Goal: Check status: Check status

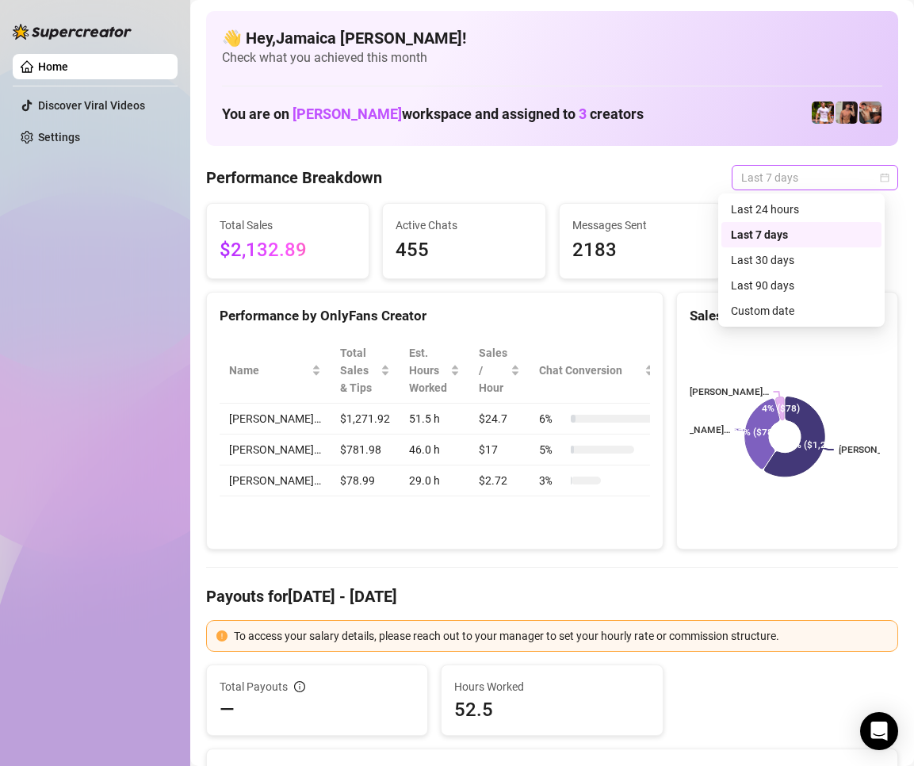
click at [817, 178] on span "Last 7 days" at bounding box center [814, 178] width 147 height 24
click at [795, 204] on div "Last 24 hours" at bounding box center [801, 209] width 141 height 17
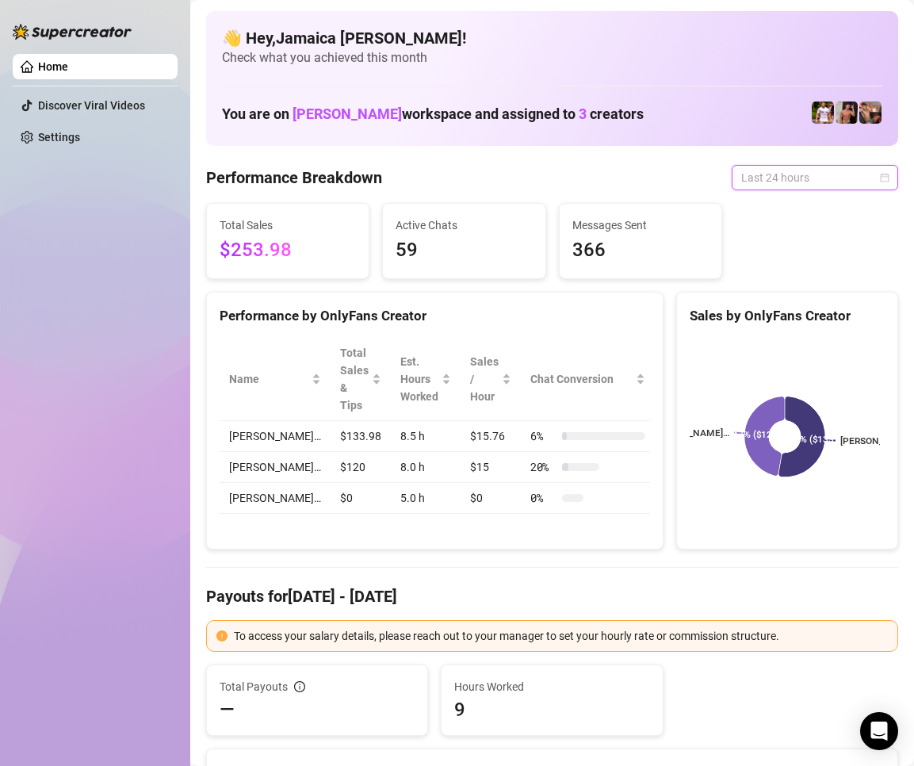
click at [800, 189] on div "Last 24 hours" at bounding box center [815, 177] width 167 height 25
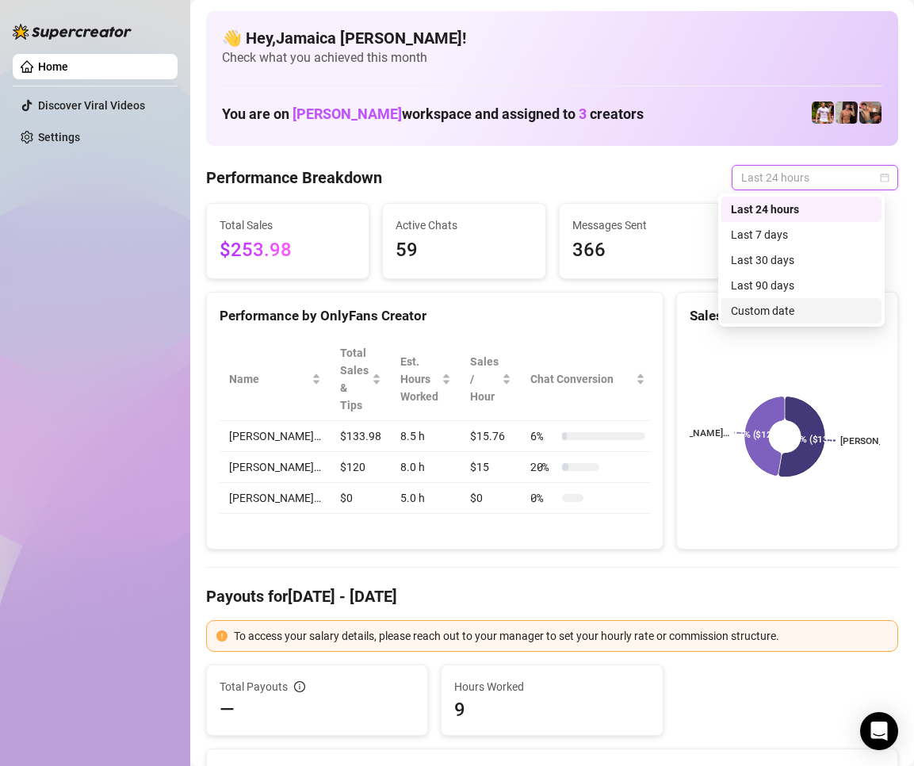
click at [760, 316] on div "Custom date" at bounding box center [801, 310] width 141 height 17
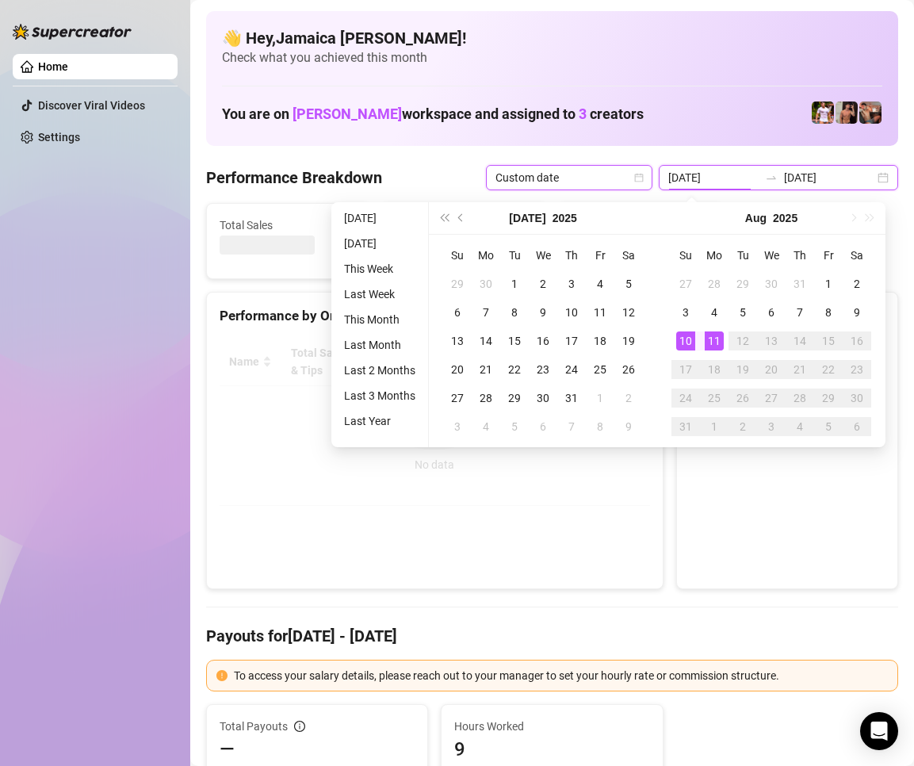
click at [727, 174] on input "[DATE]" at bounding box center [713, 177] width 90 height 17
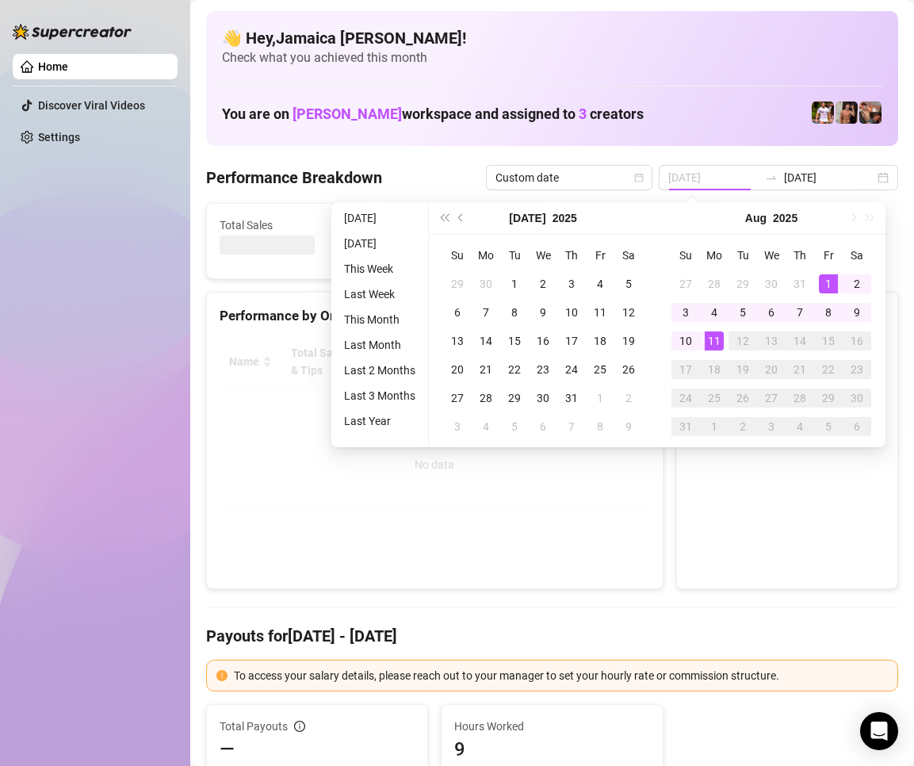
click at [826, 281] on div "1" at bounding box center [828, 283] width 19 height 19
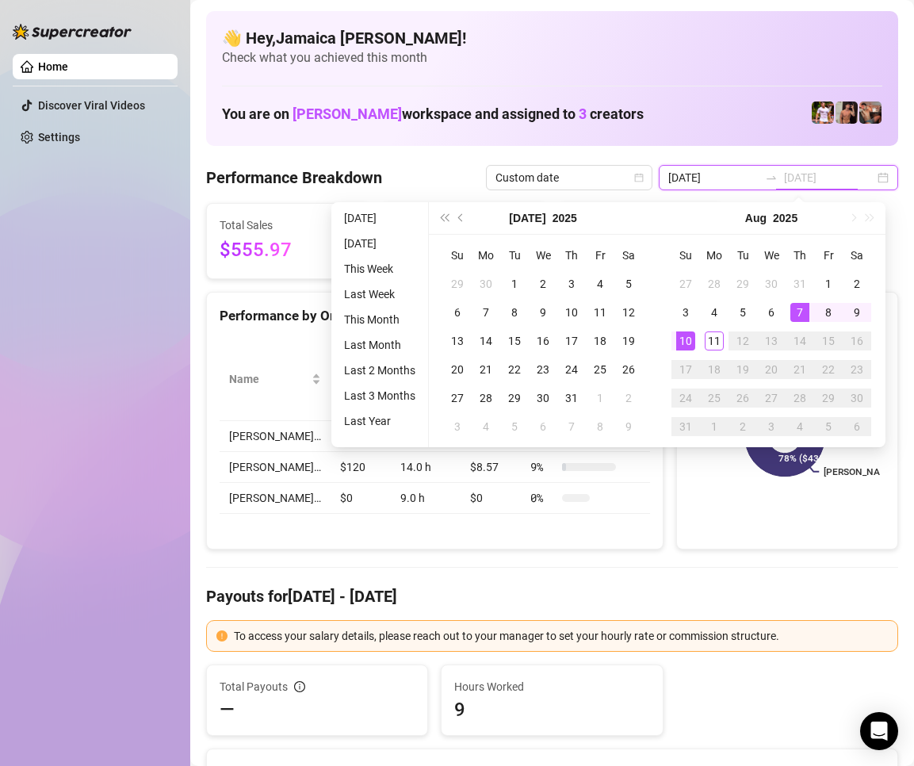
type input "[DATE]"
click at [718, 338] on div "11" at bounding box center [714, 340] width 19 height 19
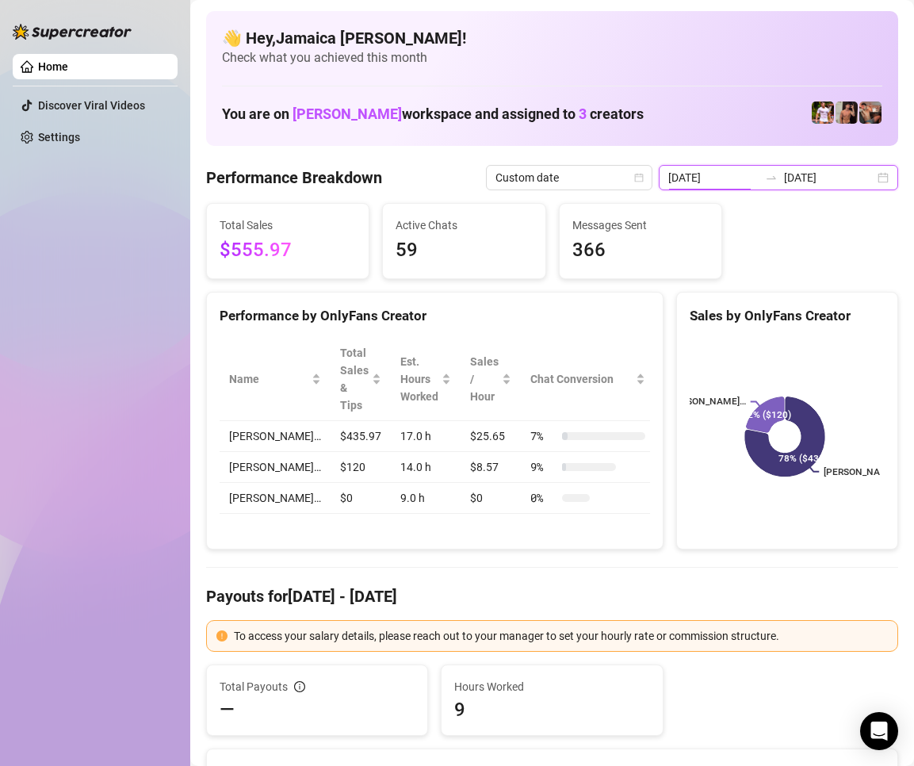
click at [726, 178] on input "[DATE]" at bounding box center [713, 177] width 90 height 17
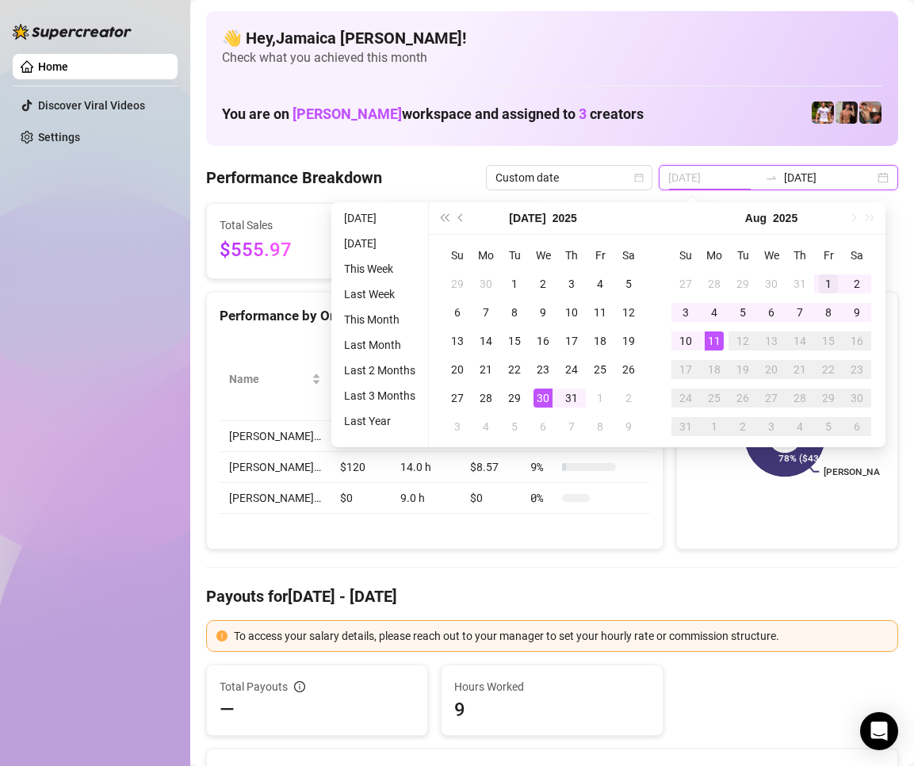
type input "[DATE]"
click at [829, 274] on div "1" at bounding box center [828, 283] width 19 height 19
type input "[DATE]"
click at [713, 345] on div "11" at bounding box center [714, 340] width 19 height 19
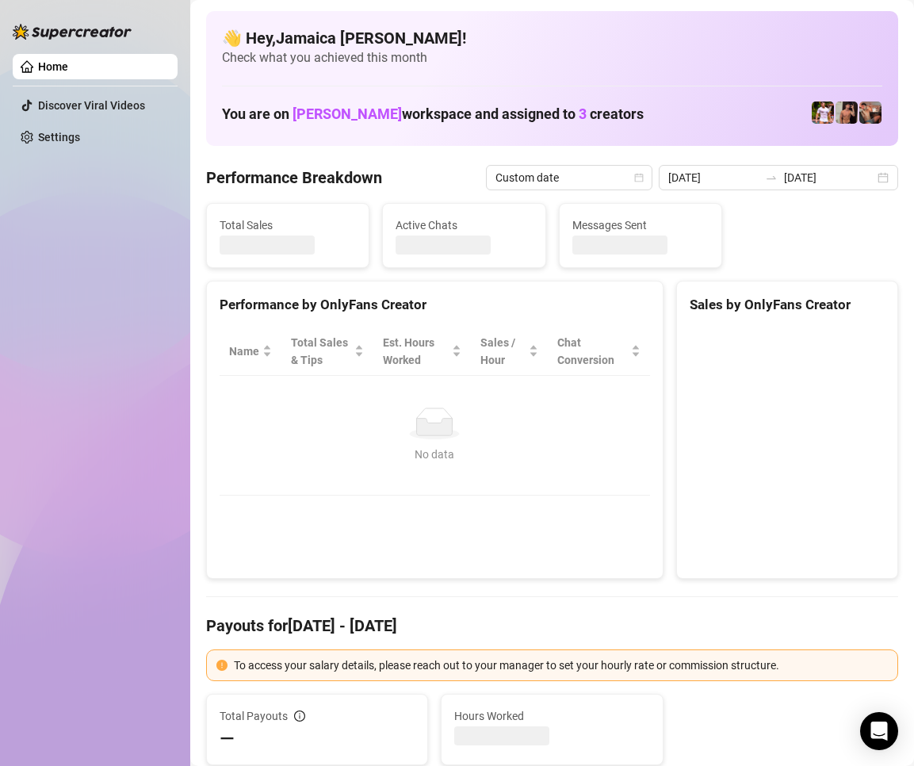
type input "[DATE]"
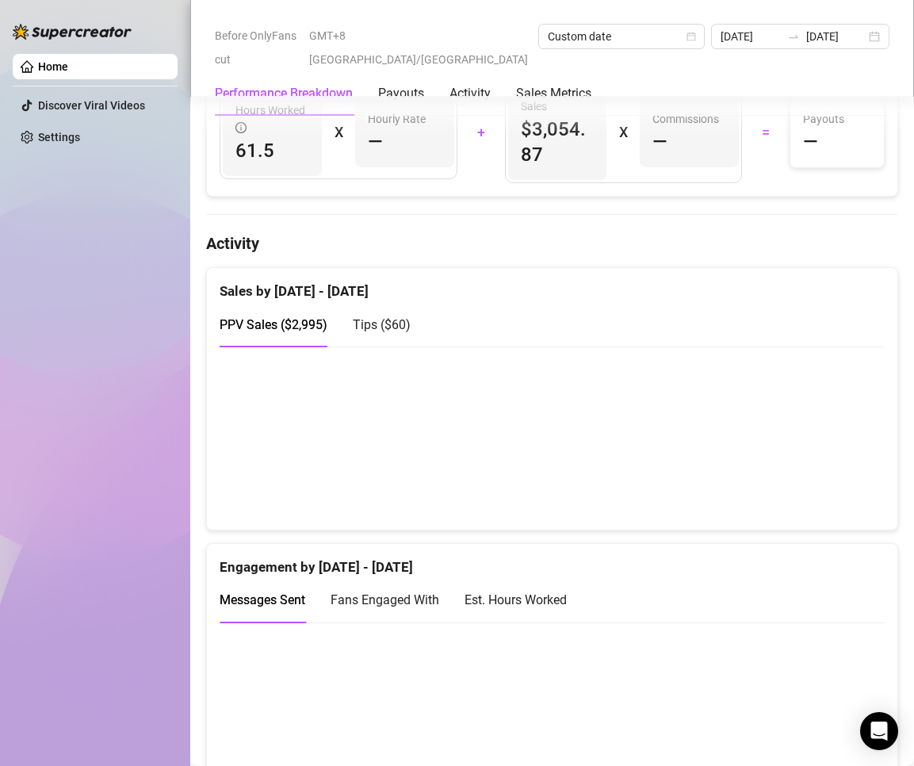
scroll to position [555, 0]
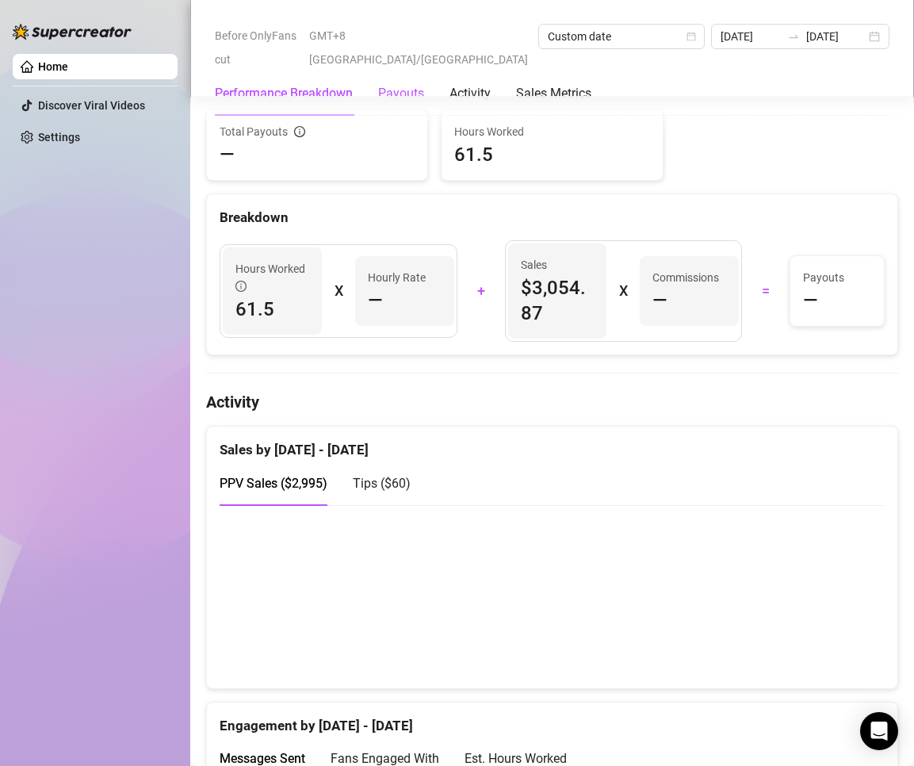
click at [393, 84] on div "Payouts" at bounding box center [401, 93] width 46 height 19
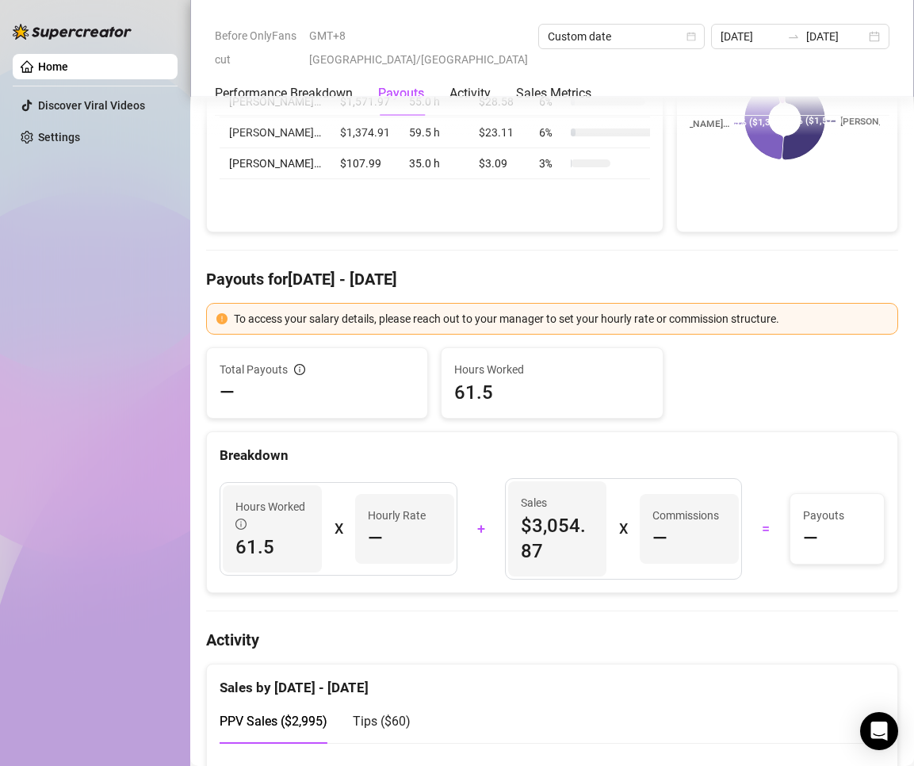
scroll to position [634, 0]
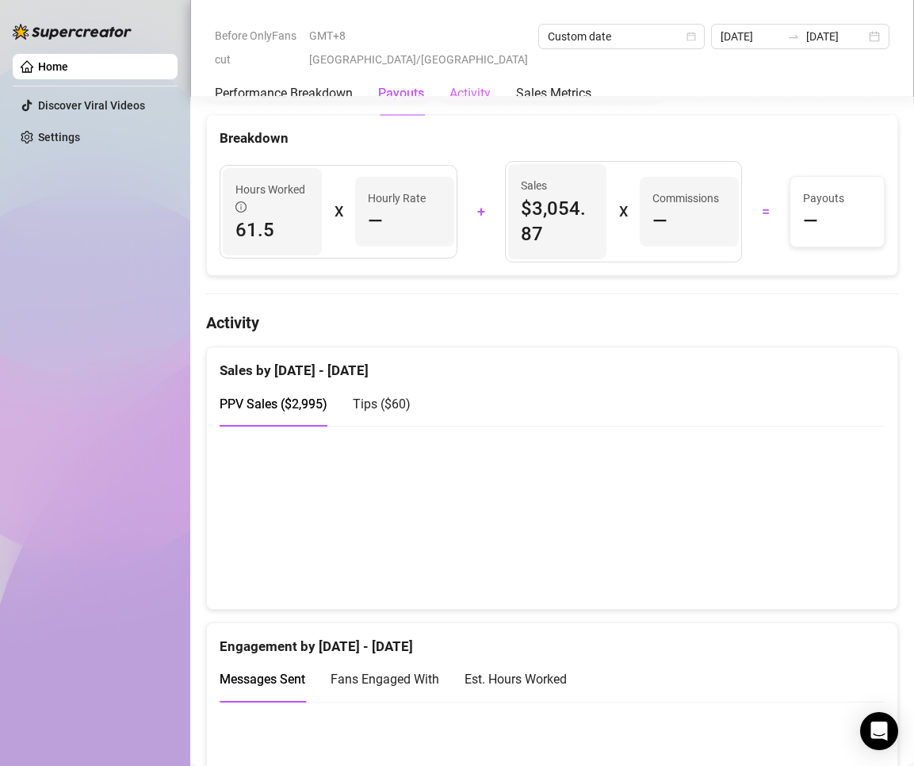
click at [463, 84] on div "Activity" at bounding box center [470, 93] width 41 height 44
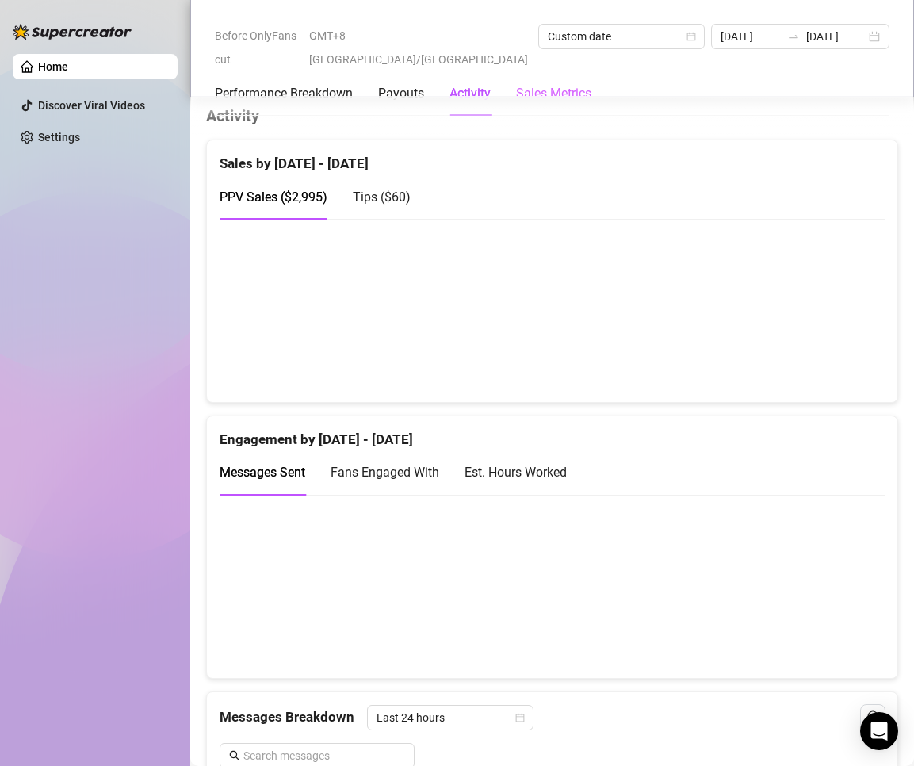
click at [569, 90] on div "Sales Metrics" at bounding box center [553, 93] width 75 height 44
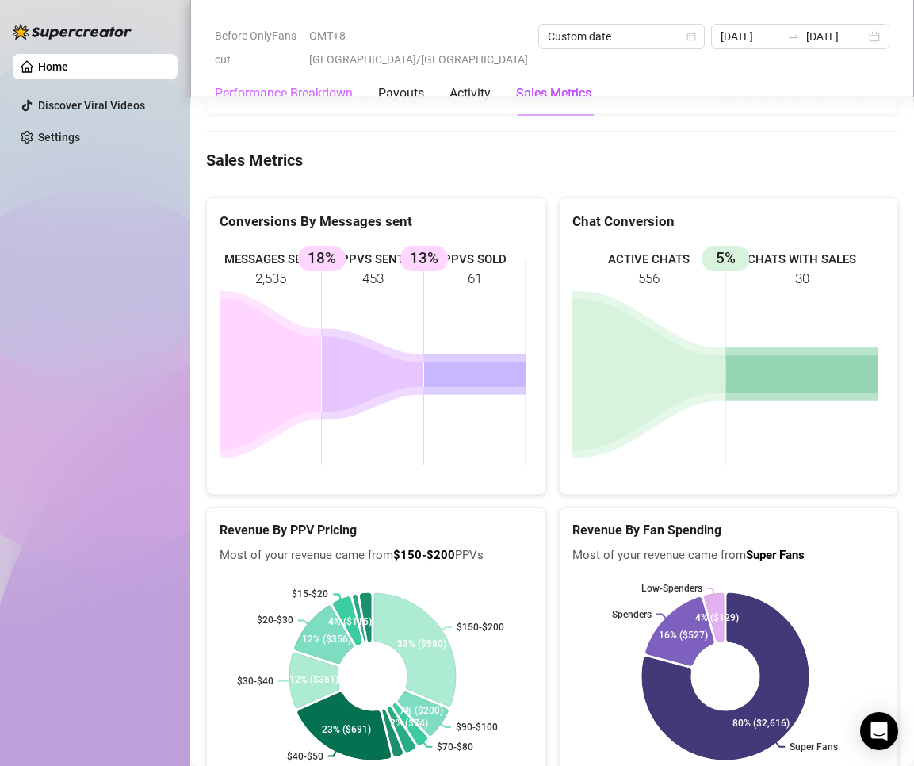
click at [318, 85] on div "Performance Breakdown" at bounding box center [284, 93] width 138 height 44
